Goal: Information Seeking & Learning: Check status

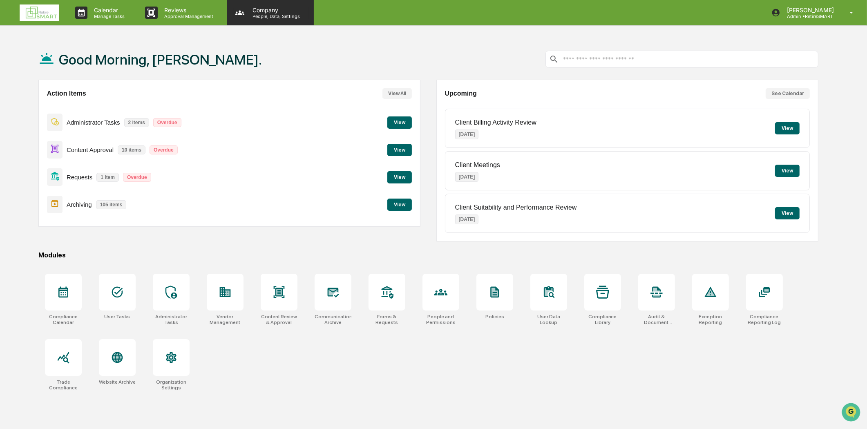
click at [262, 7] on p "Company" at bounding box center [275, 10] width 58 height 7
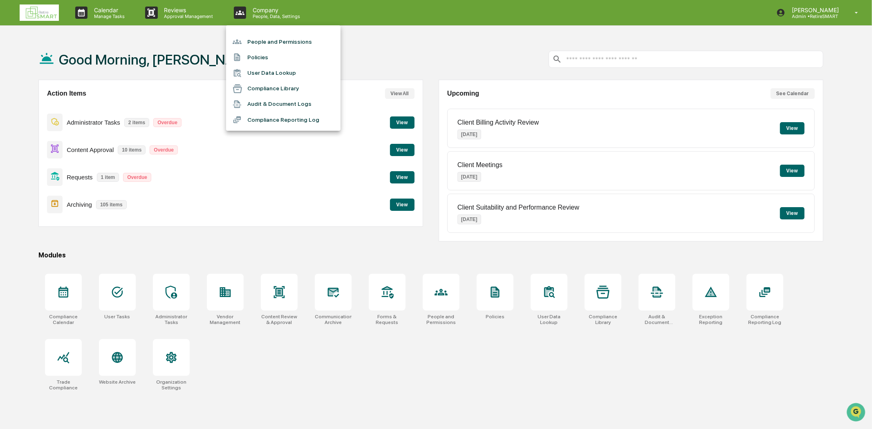
click at [288, 96] on li "Compliance Library" at bounding box center [283, 89] width 114 height 16
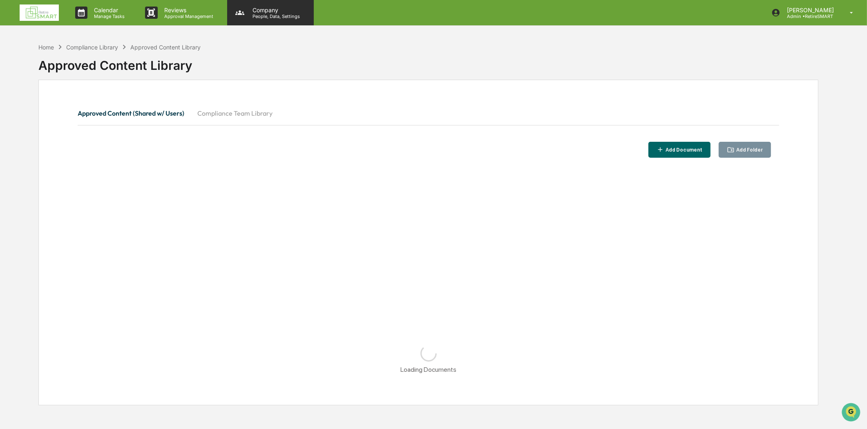
click at [271, 18] on p "People, Data, Settings" at bounding box center [275, 16] width 58 height 6
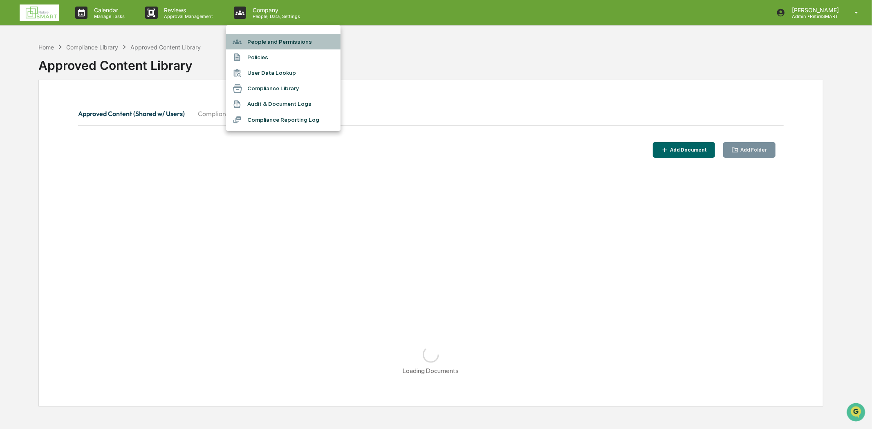
click at [280, 44] on li "People and Permissions" at bounding box center [283, 42] width 114 height 16
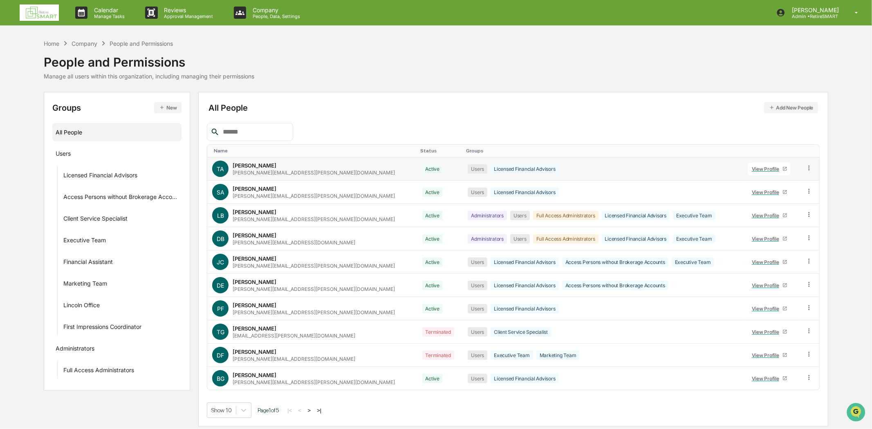
click at [293, 170] on div "[PERSON_NAME][EMAIL_ADDRESS][PERSON_NAME][DOMAIN_NAME]" at bounding box center [314, 173] width 162 height 6
click at [752, 166] on div "View Profile" at bounding box center [767, 169] width 31 height 6
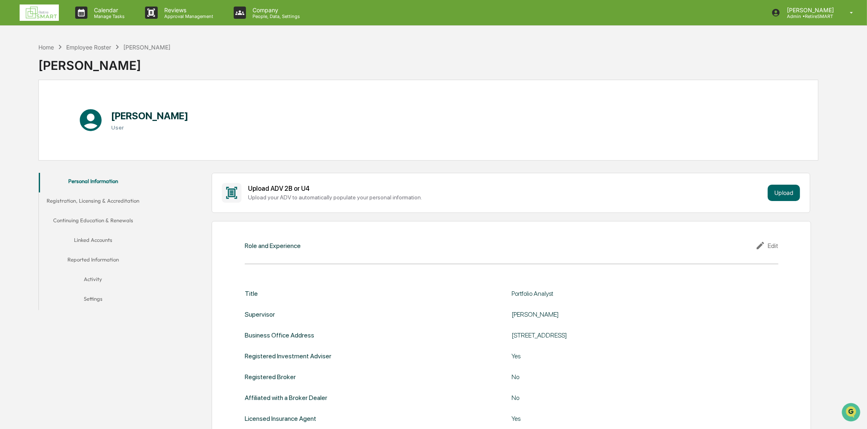
click at [108, 220] on button "Continuing Education & Renewals" at bounding box center [93, 222] width 109 height 20
click at [92, 242] on button "Linked Accounts" at bounding box center [93, 242] width 109 height 20
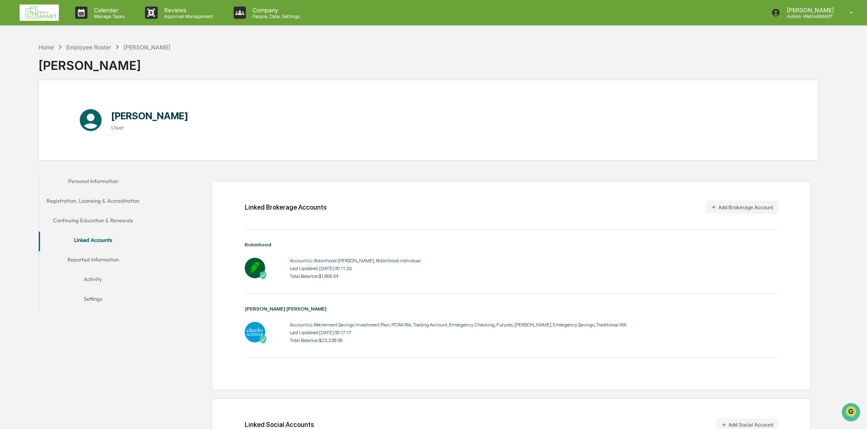
click at [39, 13] on img at bounding box center [39, 12] width 39 height 16
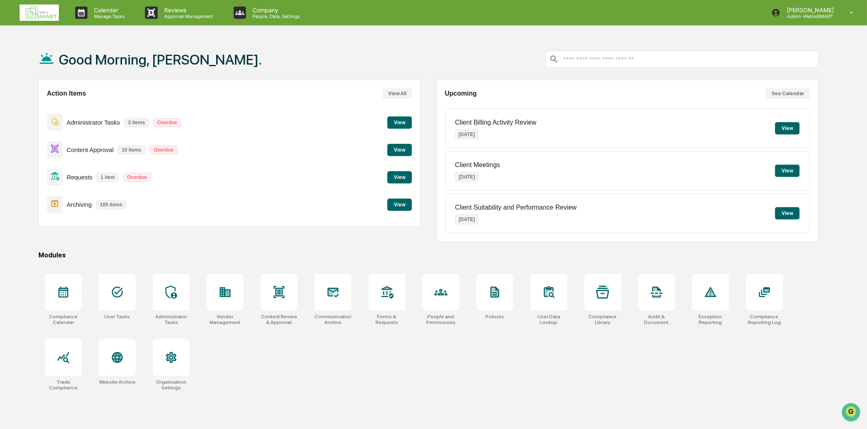
click at [396, 203] on button "View" at bounding box center [400, 205] width 25 height 12
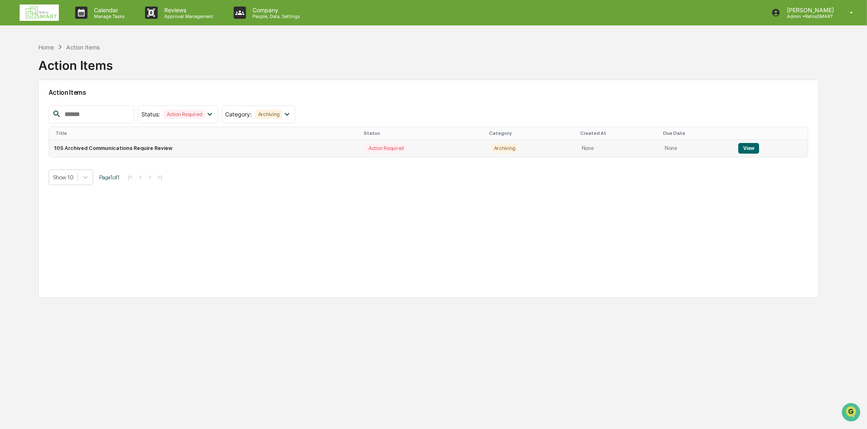
click at [746, 144] on button "View" at bounding box center [749, 148] width 21 height 11
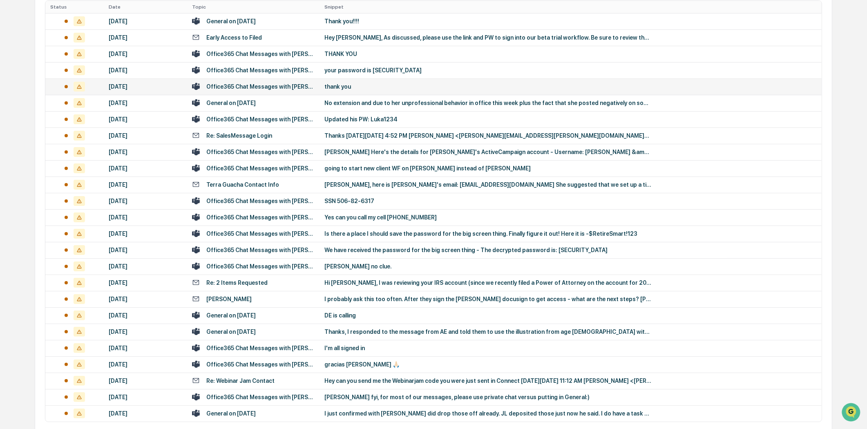
scroll to position [213, 0]
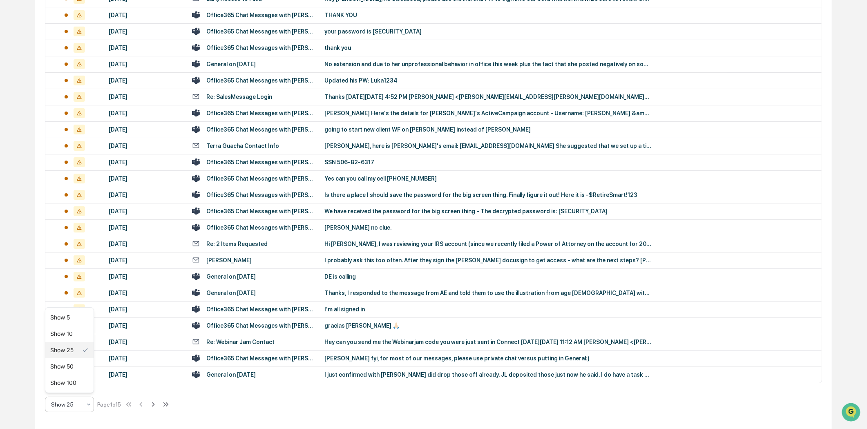
click at [90, 405] on icon at bounding box center [88, 404] width 7 height 7
click at [78, 387] on div "Show 100" at bounding box center [69, 383] width 48 height 16
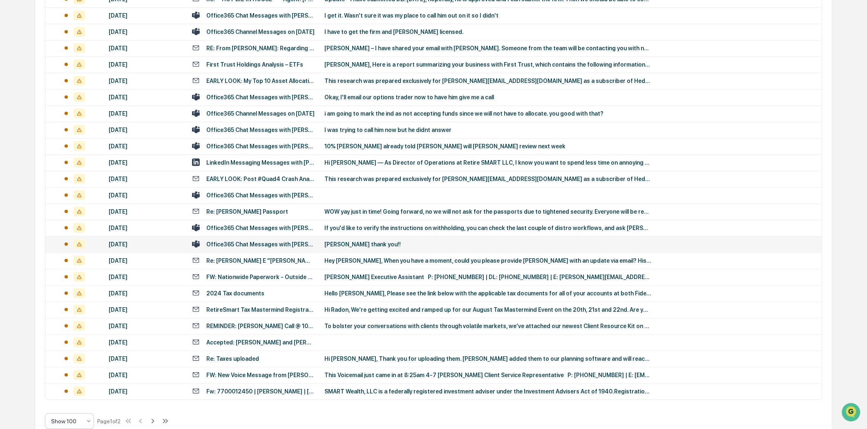
scroll to position [1439, 0]
